Goal: Find specific page/section: Find specific page/section

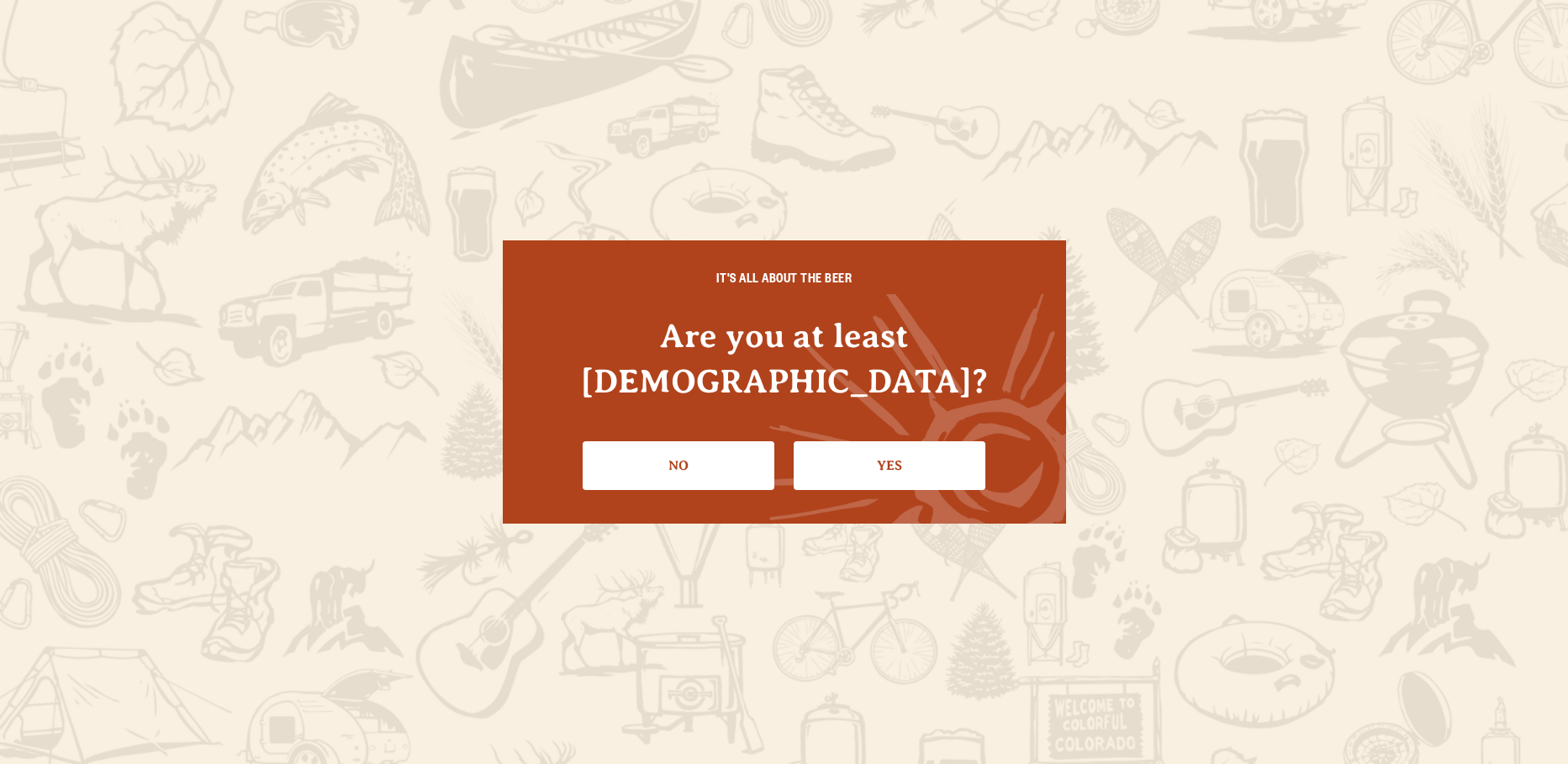
click at [899, 441] on link "Yes" at bounding box center [889, 465] width 191 height 49
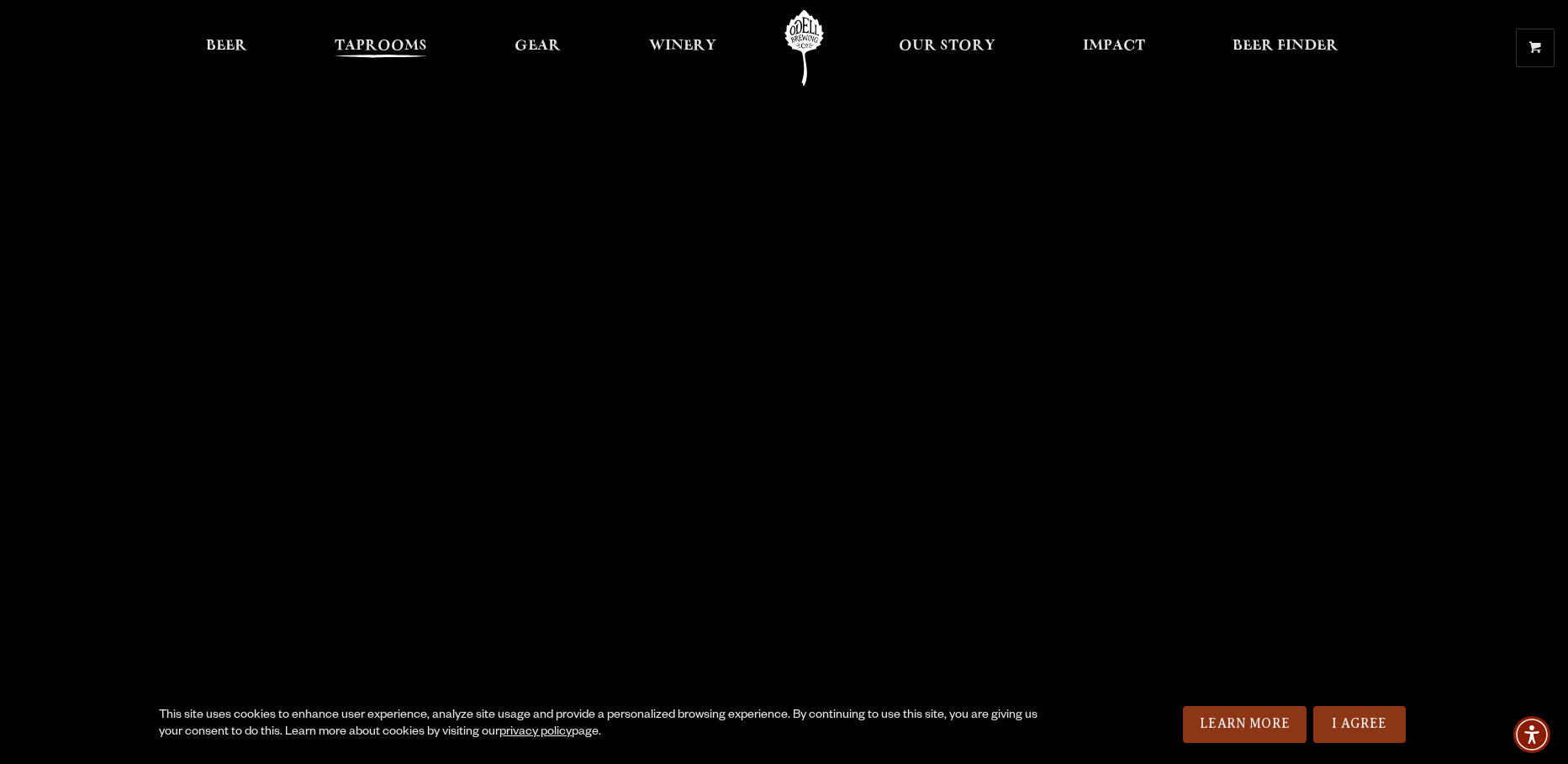
click at [357, 42] on span "Taprooms" at bounding box center [381, 46] width 93 height 13
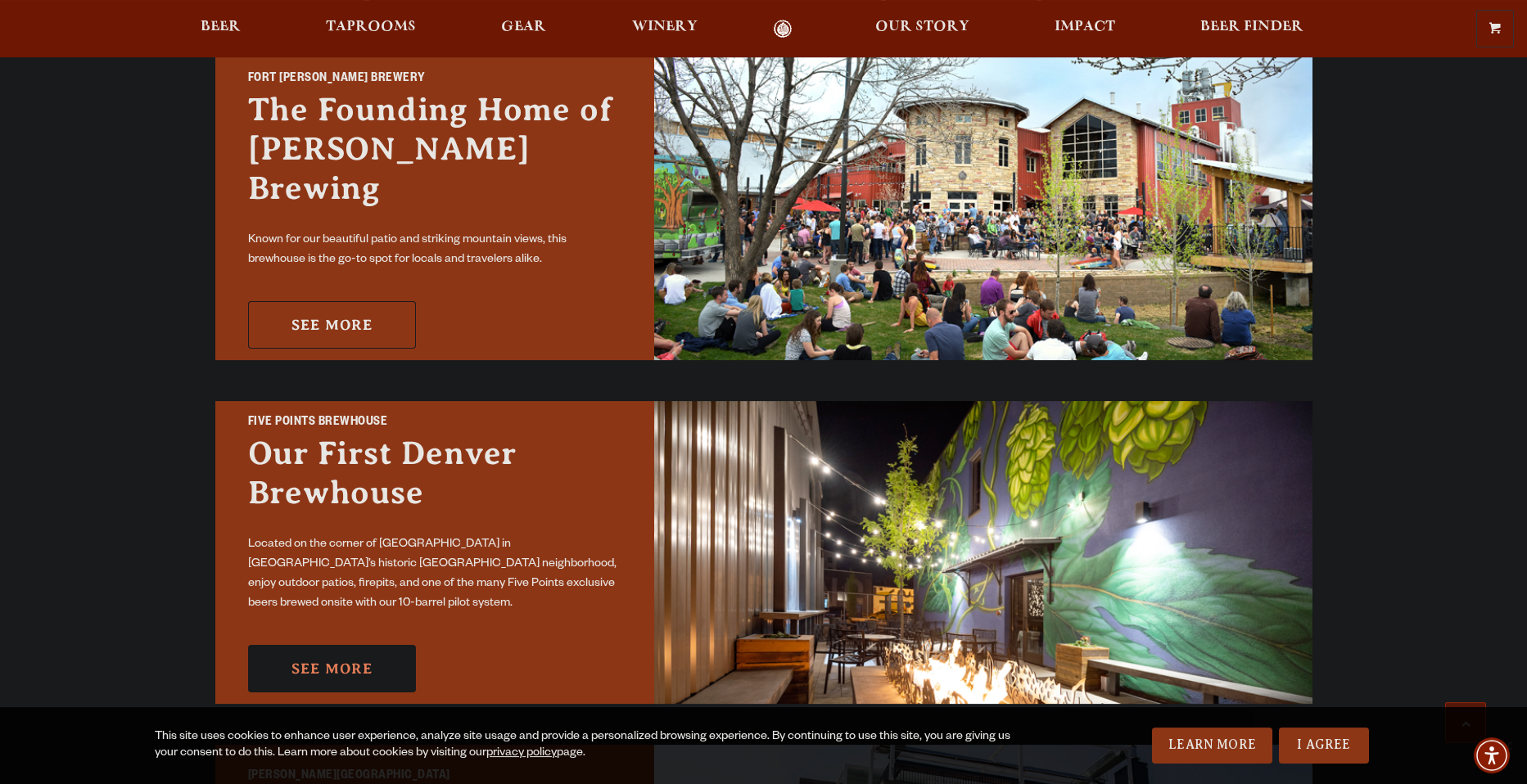
scroll to position [653, 0]
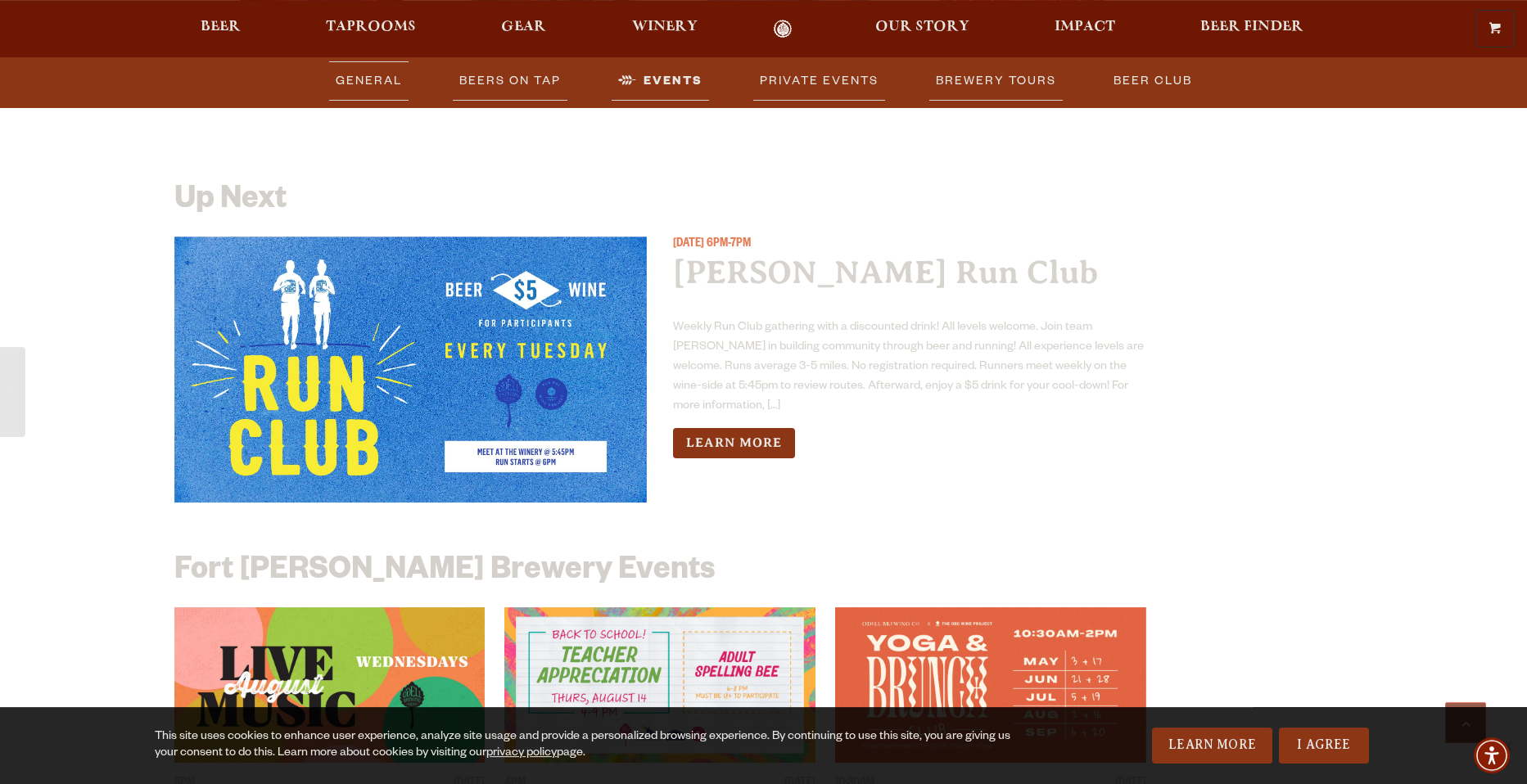
scroll to position [6253, 0]
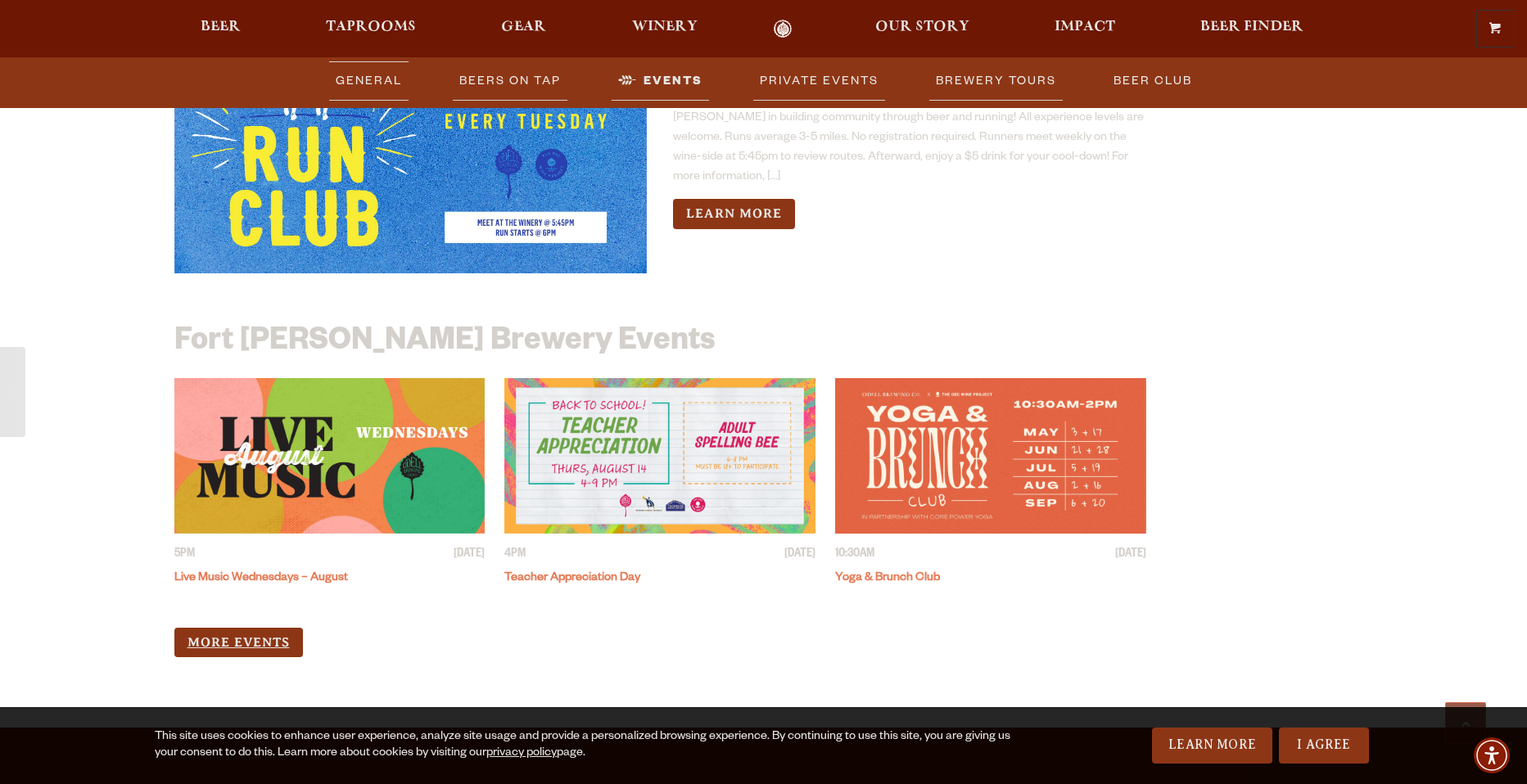
click at [274, 628] on link "More Events" at bounding box center [239, 643] width 129 height 30
